Goal: Obtain resource: Download file/media

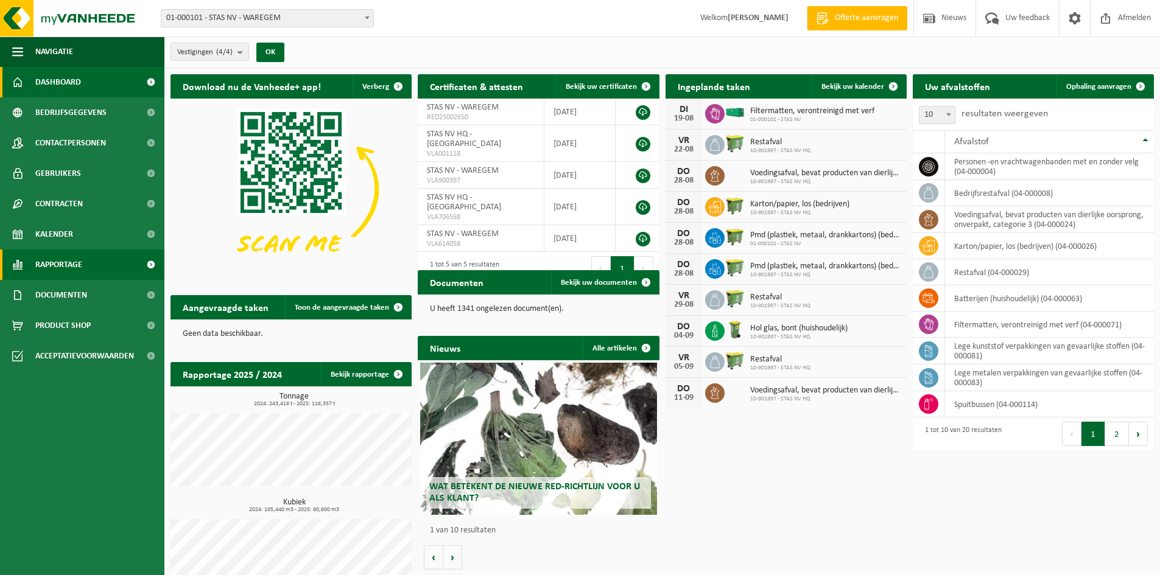
click at [85, 274] on link "Rapportage" at bounding box center [82, 265] width 164 height 30
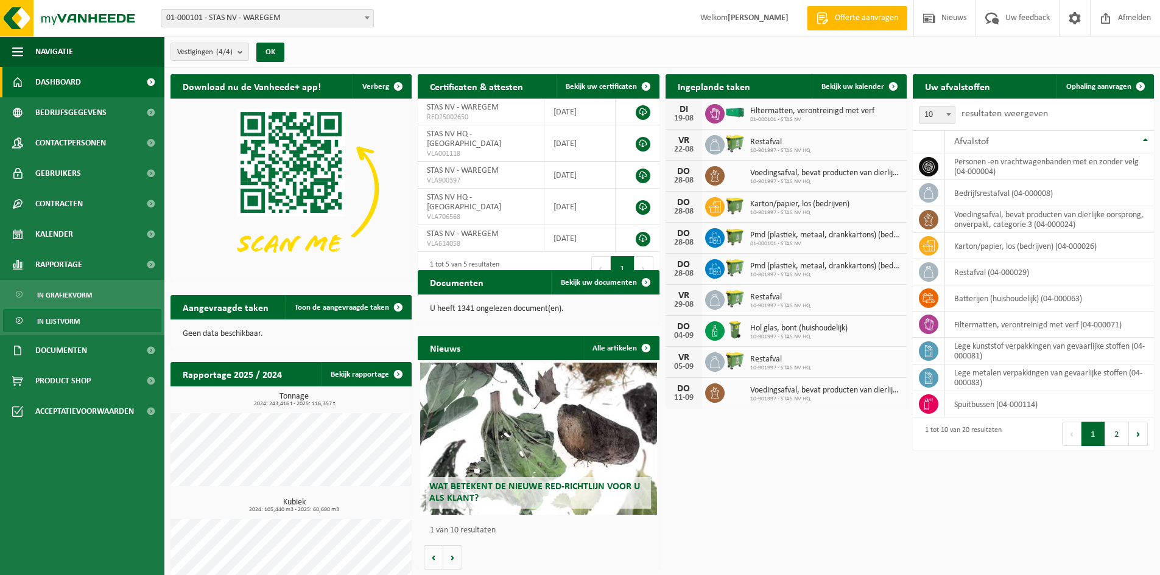
click at [78, 316] on span "In lijstvorm" at bounding box center [58, 321] width 43 height 23
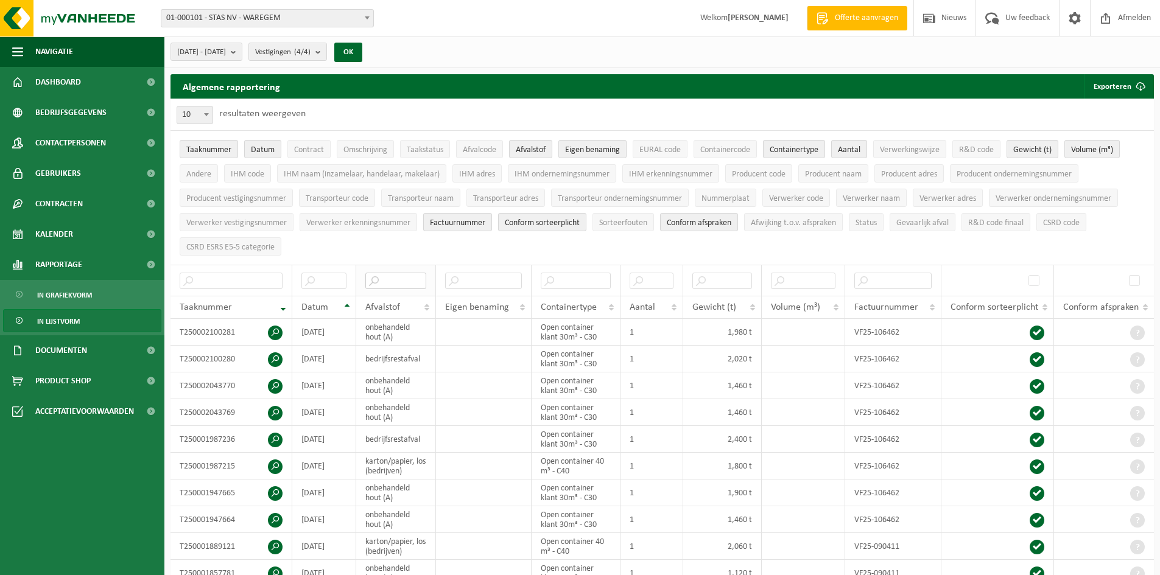
click at [399, 281] on input "text" at bounding box center [395, 281] width 61 height 16
type input "hout"
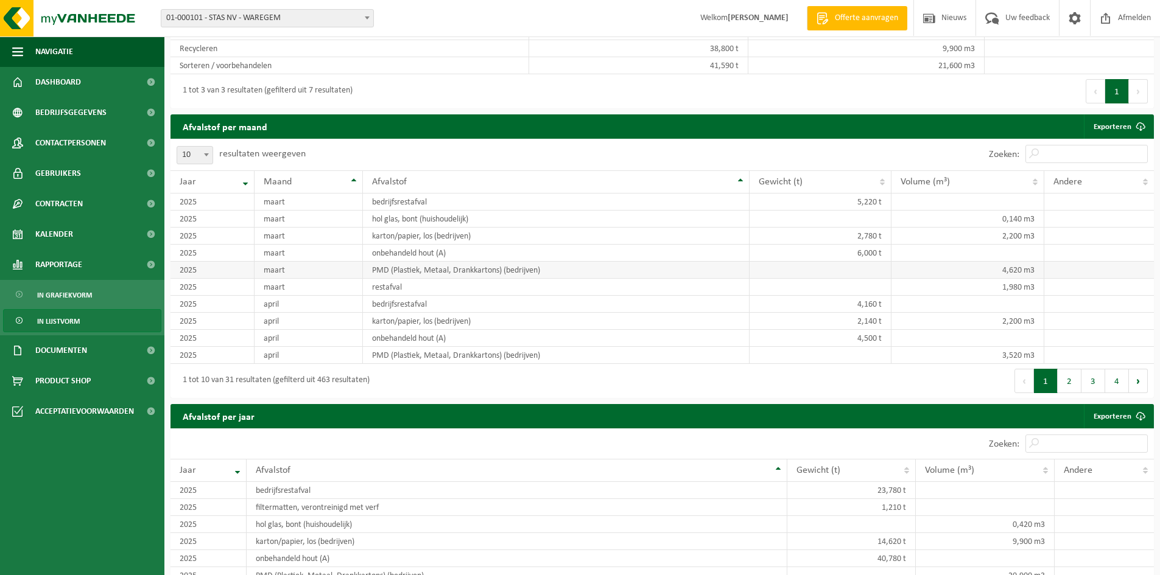
scroll to position [791, 0]
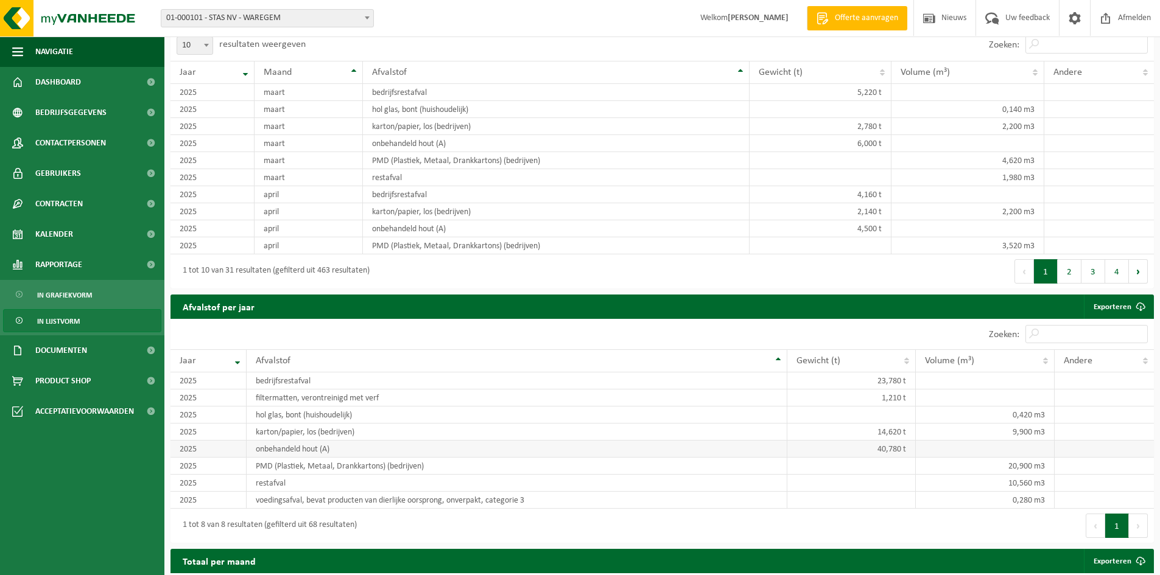
click at [281, 446] on td "onbehandeld hout (A)" at bounding box center [517, 449] width 541 height 17
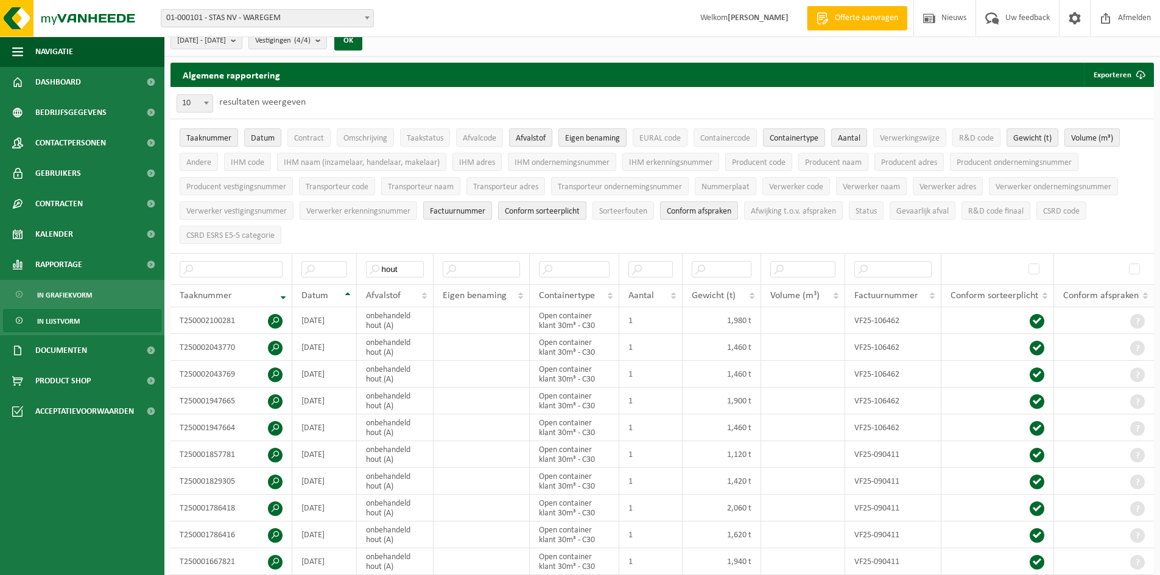
scroll to position [0, 0]
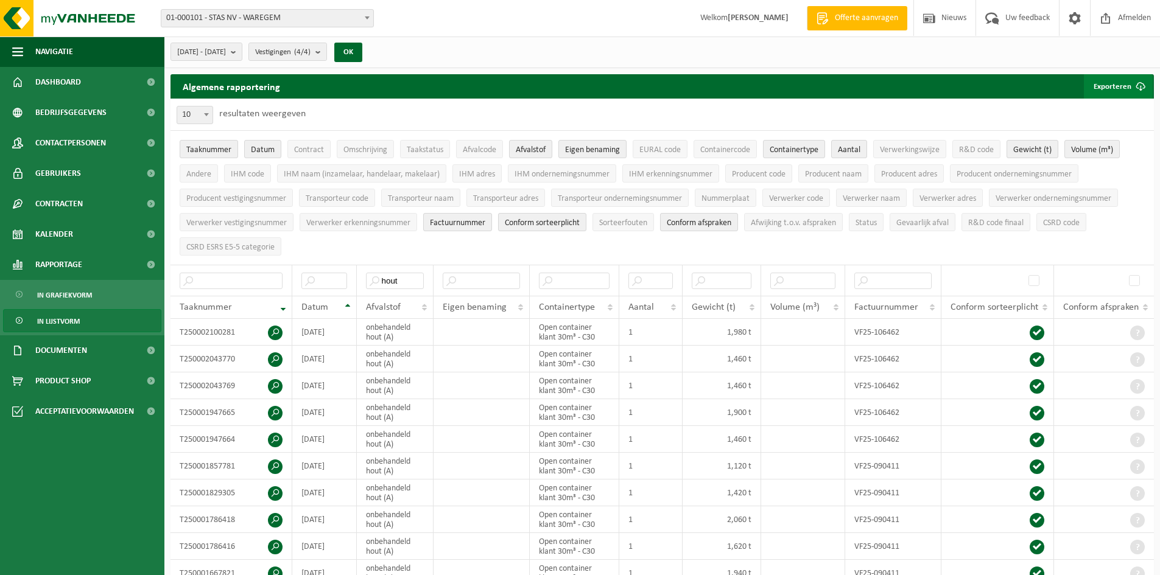
click at [1099, 79] on button "Exporteren" at bounding box center [1118, 86] width 69 height 24
click at [1114, 109] on link "Enkel mijn selectie" at bounding box center [1097, 111] width 110 height 24
click at [242, 50] on button "2025-03-01 - 2025-08-19" at bounding box center [206, 52] width 72 height 18
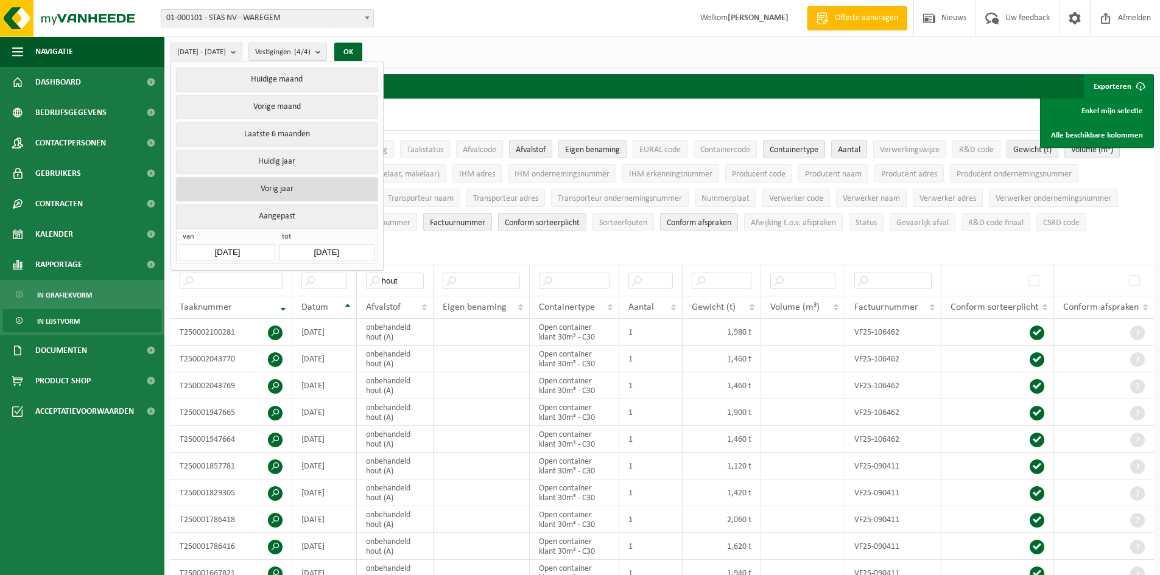
click at [299, 191] on button "Vorig jaar" at bounding box center [276, 189] width 201 height 24
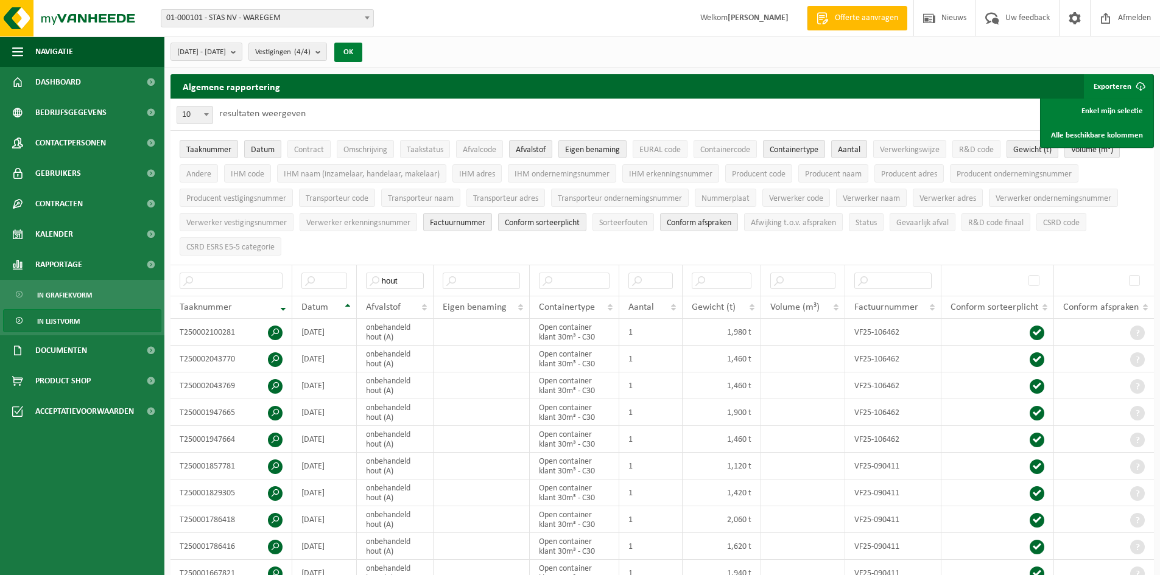
click at [362, 55] on button "OK" at bounding box center [348, 52] width 28 height 19
click at [1102, 107] on link "Enkel mijn selectie" at bounding box center [1097, 111] width 110 height 24
